Goal: Task Accomplishment & Management: Use online tool/utility

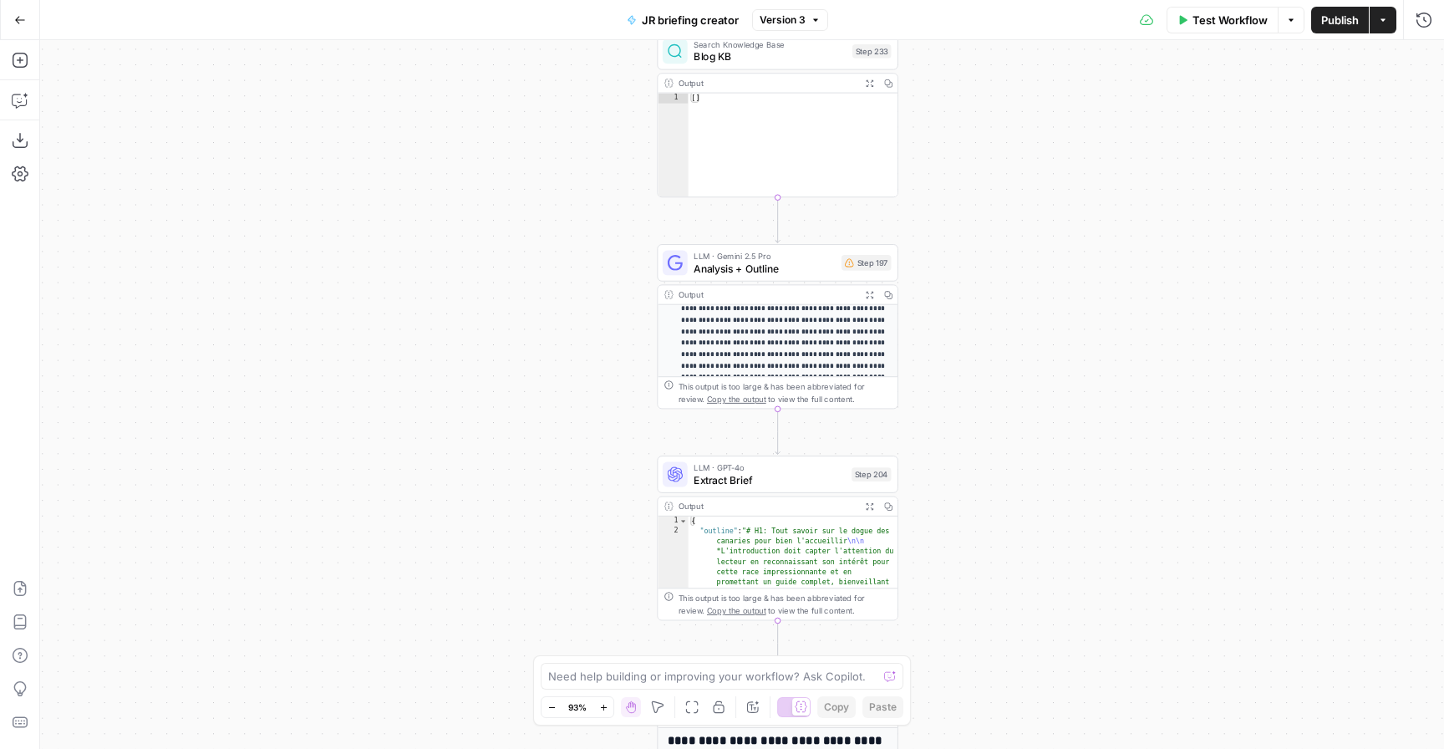
scroll to position [191, 0]
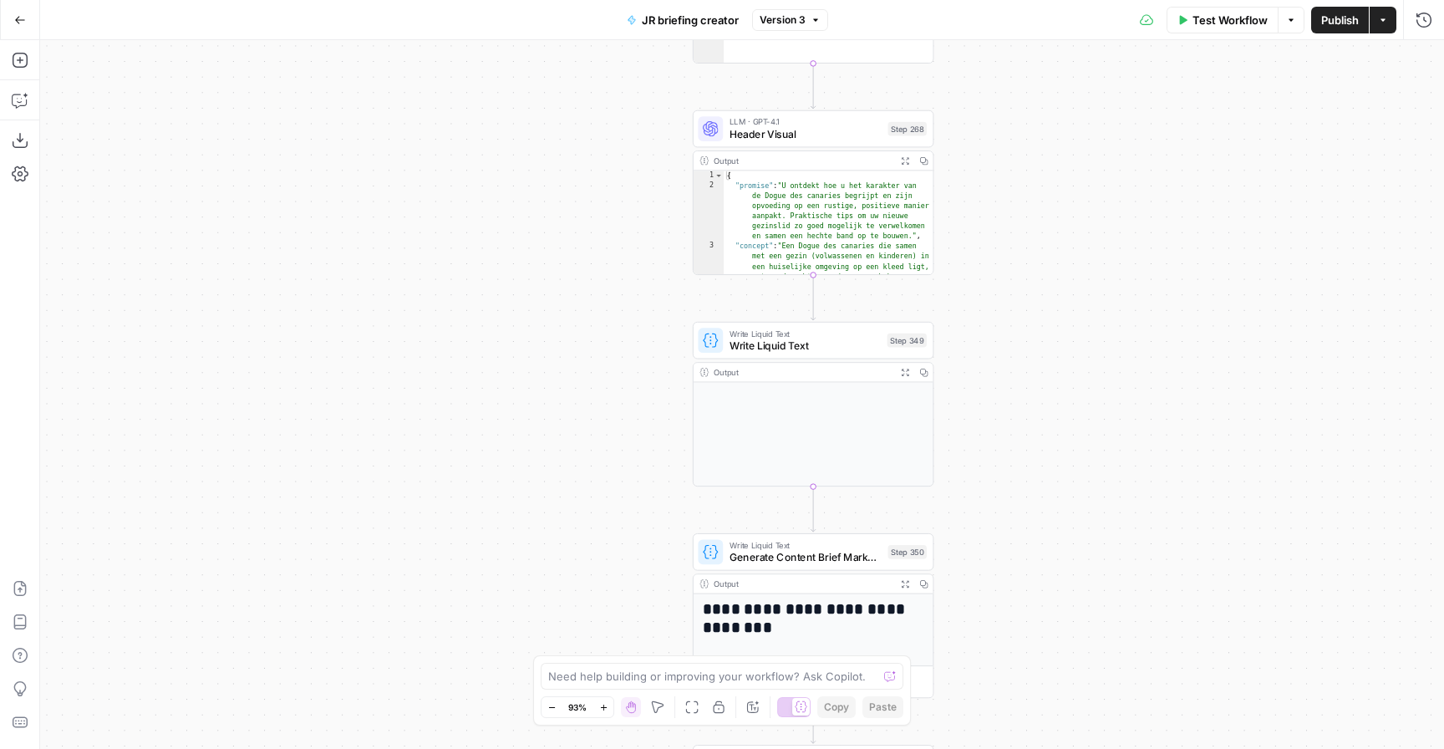
click at [20, 21] on icon "button" at bounding box center [20, 20] width 12 height 12
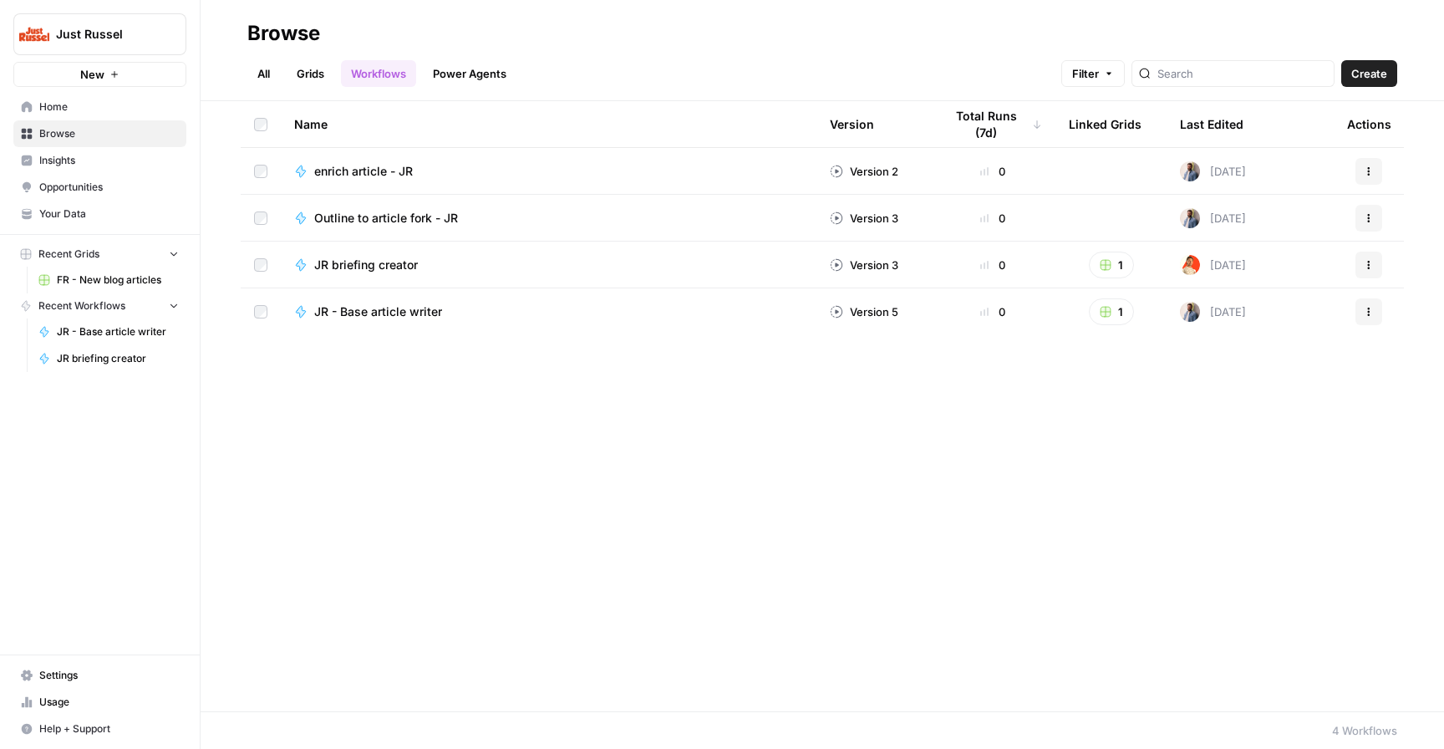
click at [408, 310] on span "JR - Base article writer" at bounding box center [378, 311] width 128 height 17
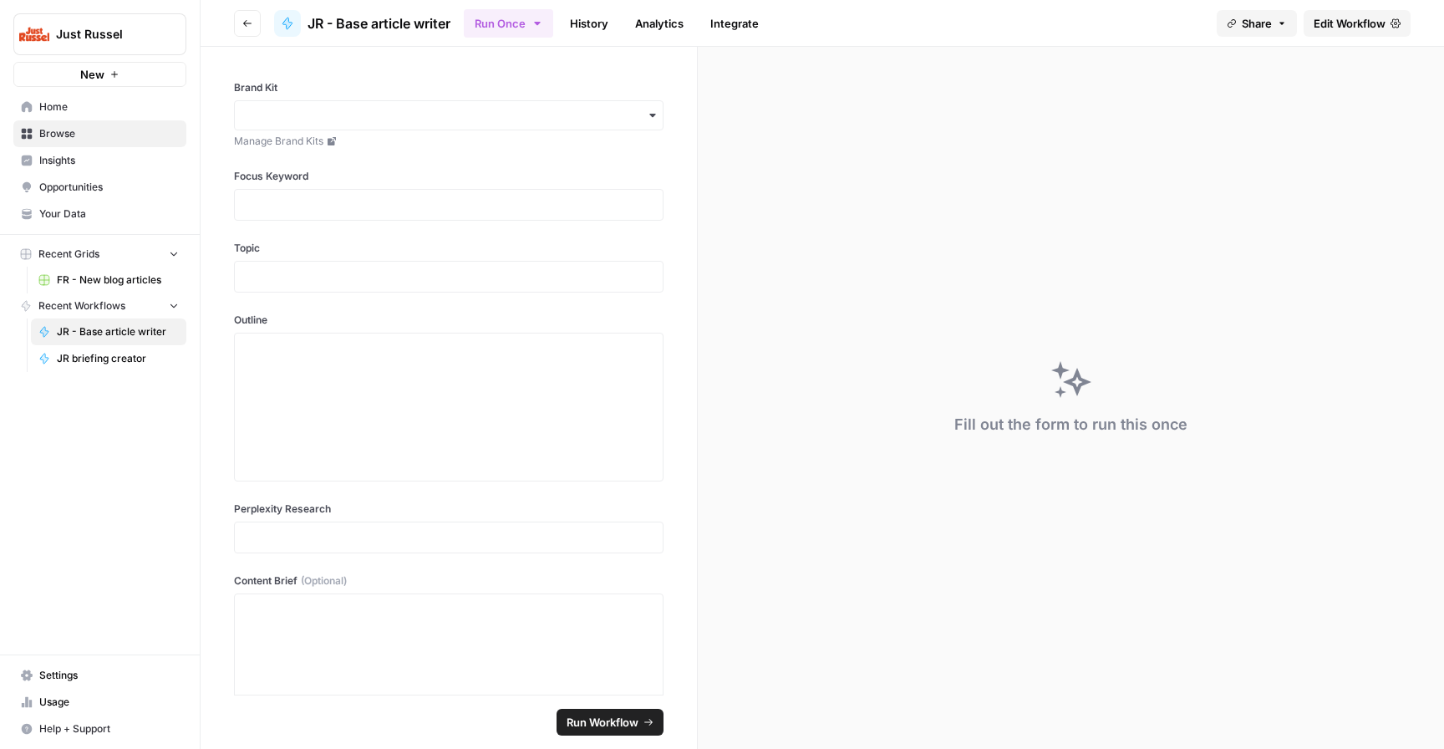
click at [1356, 24] on span "Edit Workflow" at bounding box center [1350, 23] width 72 height 17
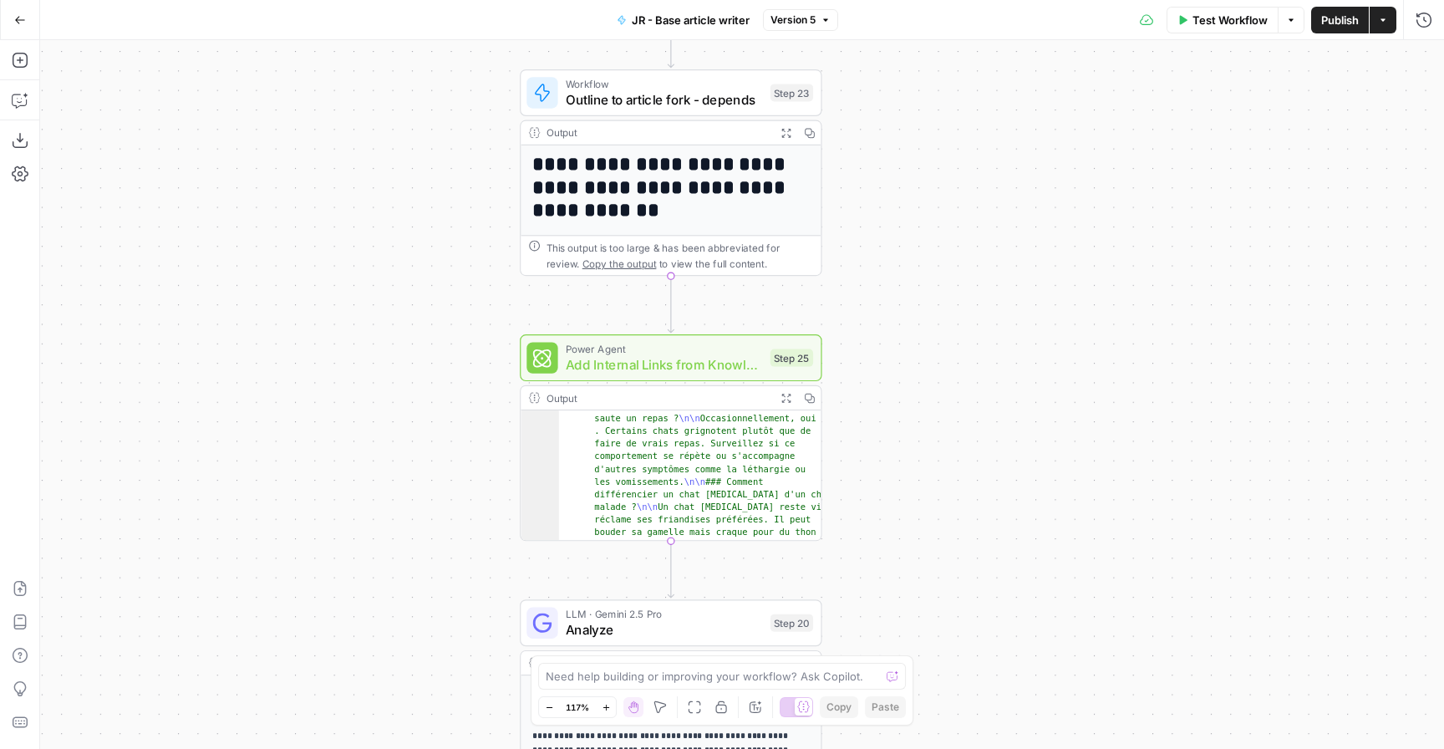
scroll to position [1995, 0]
